Goal: Information Seeking & Learning: Check status

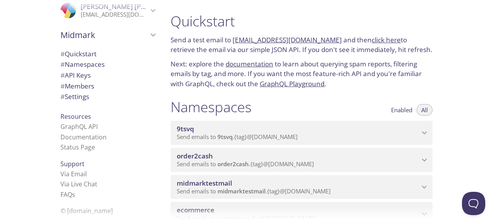
scroll to position [155, 0]
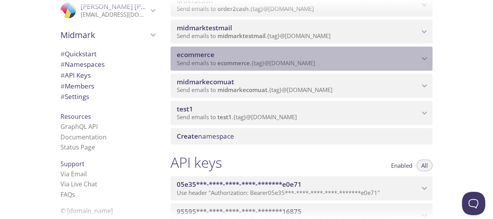
click at [251, 55] on span "ecommerce" at bounding box center [298, 54] width 243 height 9
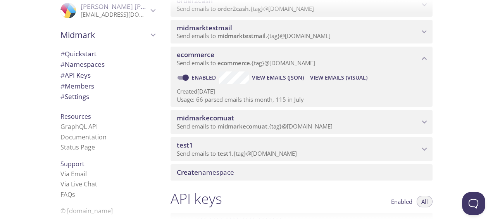
click at [195, 56] on span "ecommerce" at bounding box center [196, 54] width 38 height 9
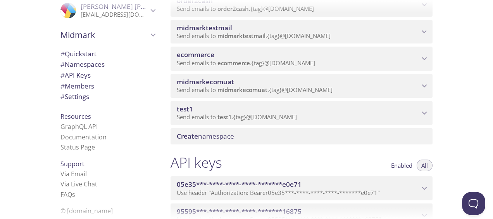
scroll to position [0, 0]
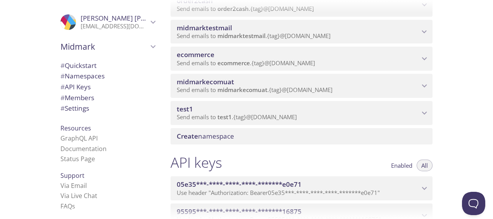
click at [423, 59] on icon "ecommerce namespace" at bounding box center [425, 59] width 10 height 10
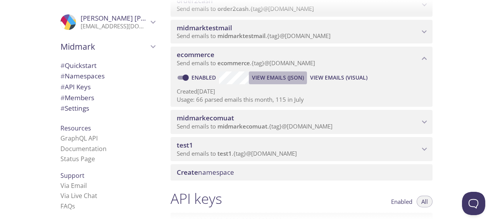
click at [272, 76] on span "View Emails (JSON)" at bounding box center [278, 77] width 52 height 9
click at [349, 75] on span "View Emails (Visual)" at bounding box center [338, 77] width 57 height 9
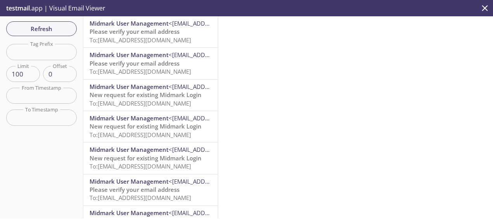
click at [141, 39] on span "To: [EMAIL_ADDRESS][DOMAIN_NAME]" at bounding box center [141, 40] width 102 height 8
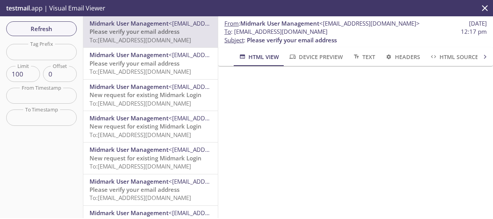
drag, startPoint x: 344, startPoint y: 31, endPoint x: 234, endPoint y: 33, distance: 111.0
click at [234, 33] on span "To : [EMAIL_ADDRESS][DOMAIN_NAME]" at bounding box center [276, 32] width 103 height 8
copy span "[EMAIL_ADDRESS][DOMAIN_NAME]"
click at [41, 16] on p "testmail .app | Visual Email Viewer" at bounding box center [55, 8] width 110 height 16
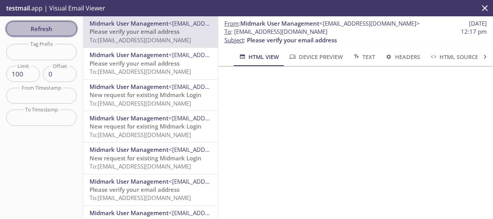
click at [44, 24] on span "Refresh" at bounding box center [41, 29] width 58 height 10
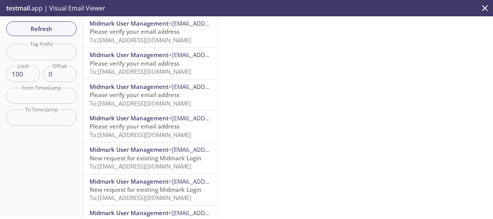
click at [132, 38] on span "To: [EMAIL_ADDRESS][DOMAIN_NAME]" at bounding box center [141, 40] width 102 height 8
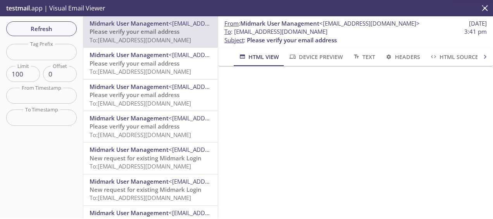
scroll to position [90, 0]
drag, startPoint x: 235, startPoint y: 33, endPoint x: 353, endPoint y: 30, distance: 117.6
click at [353, 30] on span "To : [EMAIL_ADDRESS][DOMAIN_NAME] 3:41 pm" at bounding box center [356, 32] width 263 height 8
copy span "[EMAIL_ADDRESS][DOMAIN_NAME]"
click at [346, 33] on span "To : [EMAIL_ADDRESS][DOMAIN_NAME] 3:41 pm" at bounding box center [356, 32] width 263 height 8
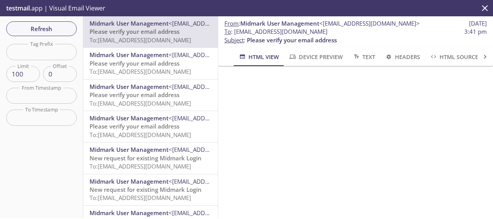
drag, startPoint x: 342, startPoint y: 28, endPoint x: 235, endPoint y: 35, distance: 107.3
click at [235, 35] on span "To : [EMAIL_ADDRESS][DOMAIN_NAME] 3:41 pm" at bounding box center [356, 32] width 263 height 8
copy span "[EMAIL_ADDRESS][DOMAIN_NAME]"
drag, startPoint x: 45, startPoint y: 39, endPoint x: 48, endPoint y: 27, distance: 12.0
click at [45, 35] on div "Refresh Filters Tag Prefix Tag Prefix Limit 100 Limit Offset 0 Offset From Time…" at bounding box center [41, 117] width 83 height 202
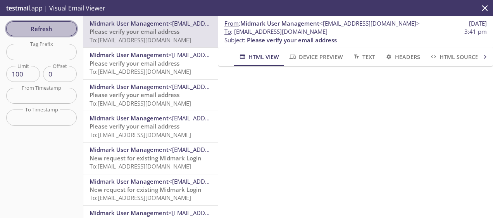
click at [48, 27] on span "Refresh" at bounding box center [41, 29] width 58 height 10
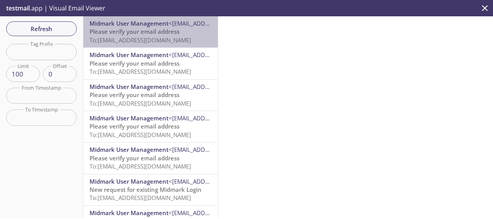
click at [180, 28] on span "Please verify your email address" at bounding box center [135, 32] width 90 height 8
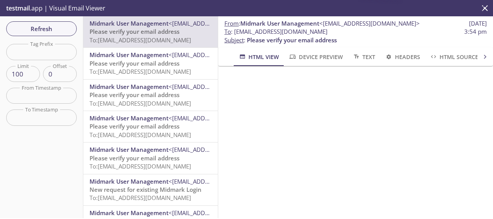
scroll to position [90, 0]
click at [349, 30] on span "To : [EMAIL_ADDRESS][DOMAIN_NAME] 3:54 pm" at bounding box center [356, 32] width 263 height 8
drag, startPoint x: 349, startPoint y: 30, endPoint x: 256, endPoint y: 29, distance: 93.1
click at [256, 29] on span "To : [EMAIL_ADDRESS][DOMAIN_NAME] 3:54 pm" at bounding box center [356, 32] width 263 height 8
copy span "[EMAIL_ADDRESS][DOMAIN_NAME]"
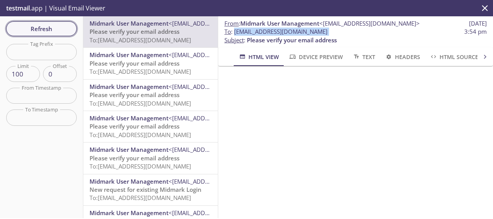
click at [49, 24] on span "Refresh" at bounding box center [41, 29] width 58 height 10
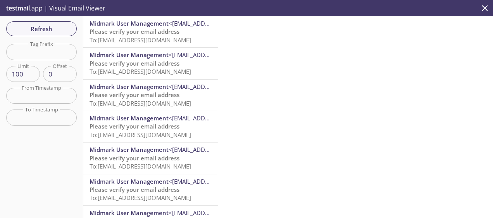
click at [153, 35] on span "Please verify your email address" at bounding box center [135, 32] width 90 height 8
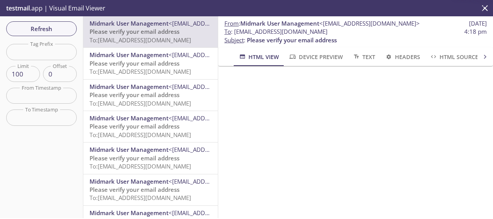
scroll to position [90, 0]
drag, startPoint x: 351, startPoint y: 33, endPoint x: 235, endPoint y: 31, distance: 116.4
click at [235, 31] on span "To : [EMAIL_ADDRESS][DOMAIN_NAME] 4:18 pm" at bounding box center [356, 32] width 263 height 8
copy span "[EMAIL_ADDRESS][DOMAIN_NAME]"
click at [329, 36] on span "Please verify your email address" at bounding box center [292, 40] width 90 height 8
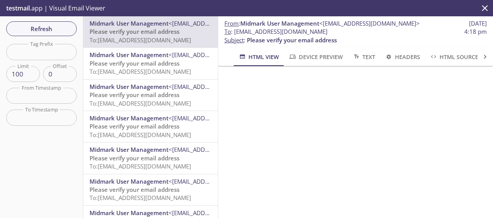
drag, startPoint x: 349, startPoint y: 33, endPoint x: 235, endPoint y: 35, distance: 114.1
click at [235, 35] on span "To : [EMAIL_ADDRESS][DOMAIN_NAME] 4:18 pm" at bounding box center [356, 32] width 263 height 8
copy span "[EMAIL_ADDRESS][DOMAIN_NAME]"
click at [36, 28] on span "Refresh" at bounding box center [41, 29] width 58 height 10
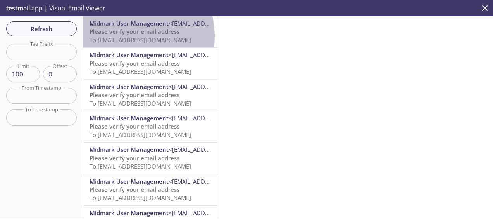
click at [127, 36] on span "To: [EMAIL_ADDRESS][DOMAIN_NAME]" at bounding box center [141, 40] width 102 height 8
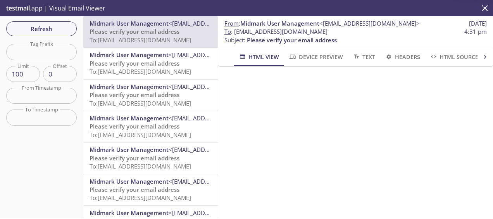
scroll to position [90, 0]
